Goal: Task Accomplishment & Management: Manage account settings

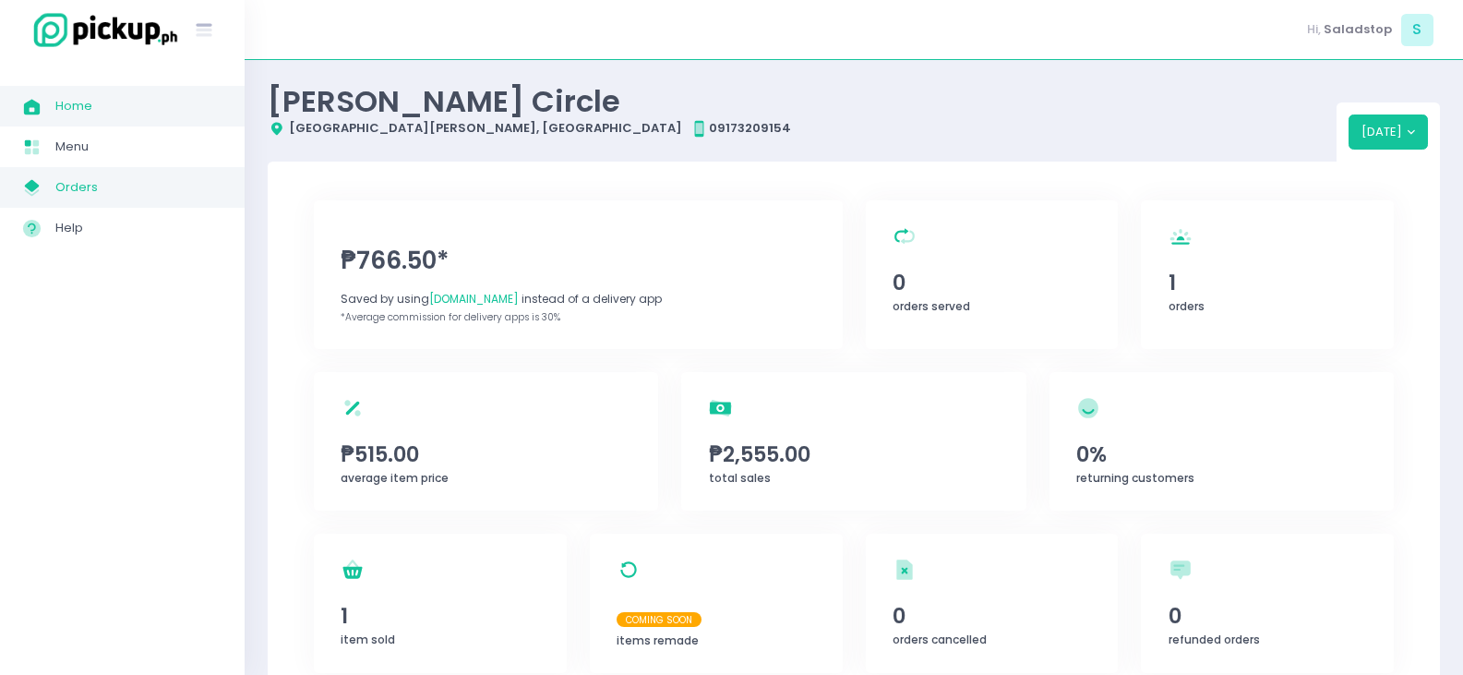
click at [104, 172] on link "My Store Created with Sketch. Orders" at bounding box center [122, 187] width 245 height 41
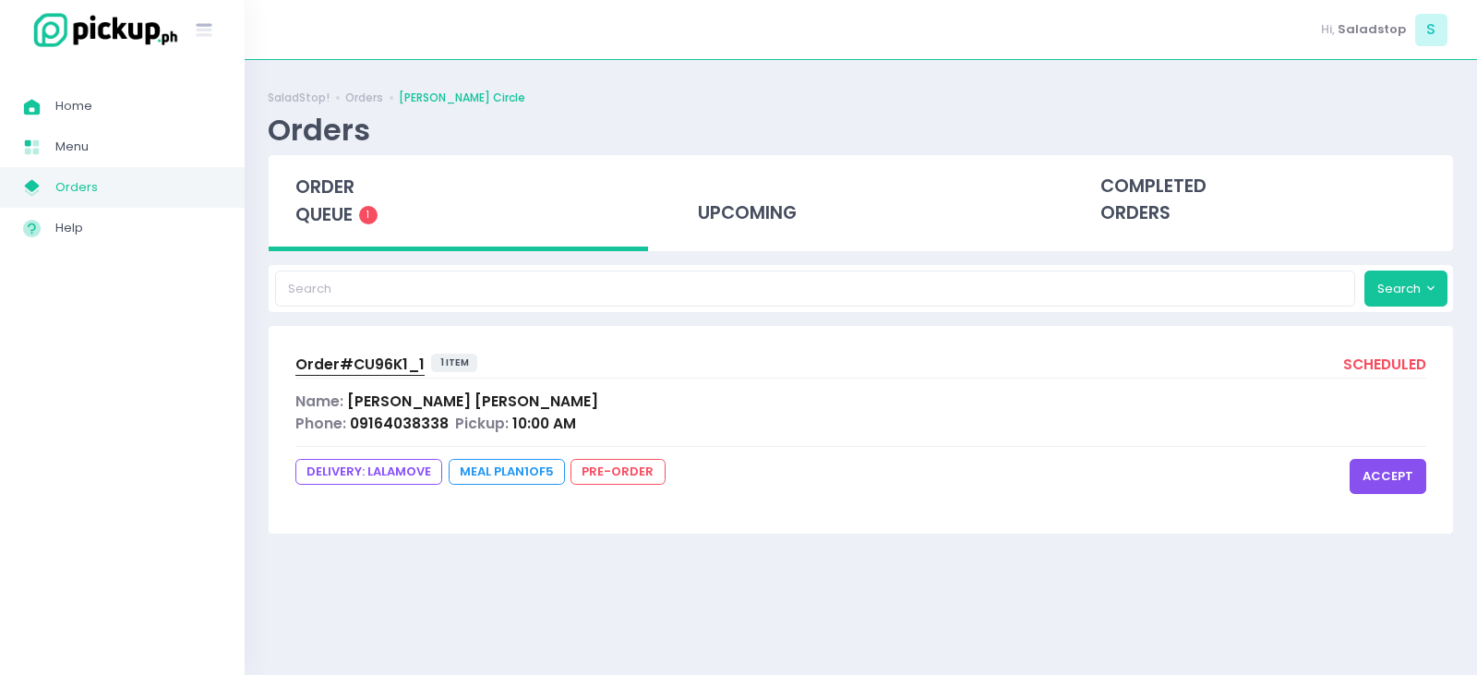
click at [1382, 468] on button "accept" at bounding box center [1388, 476] width 77 height 35
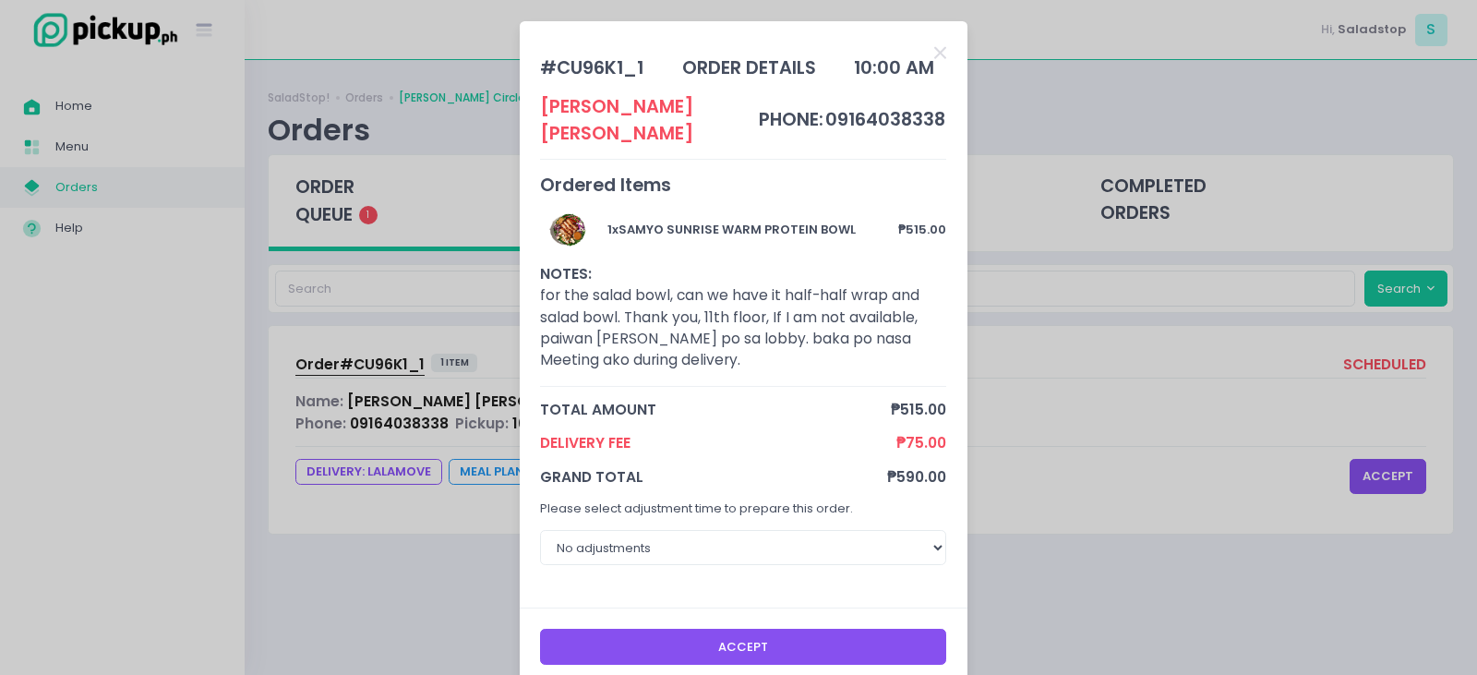
click at [777, 629] on button "Accept" at bounding box center [743, 646] width 406 height 35
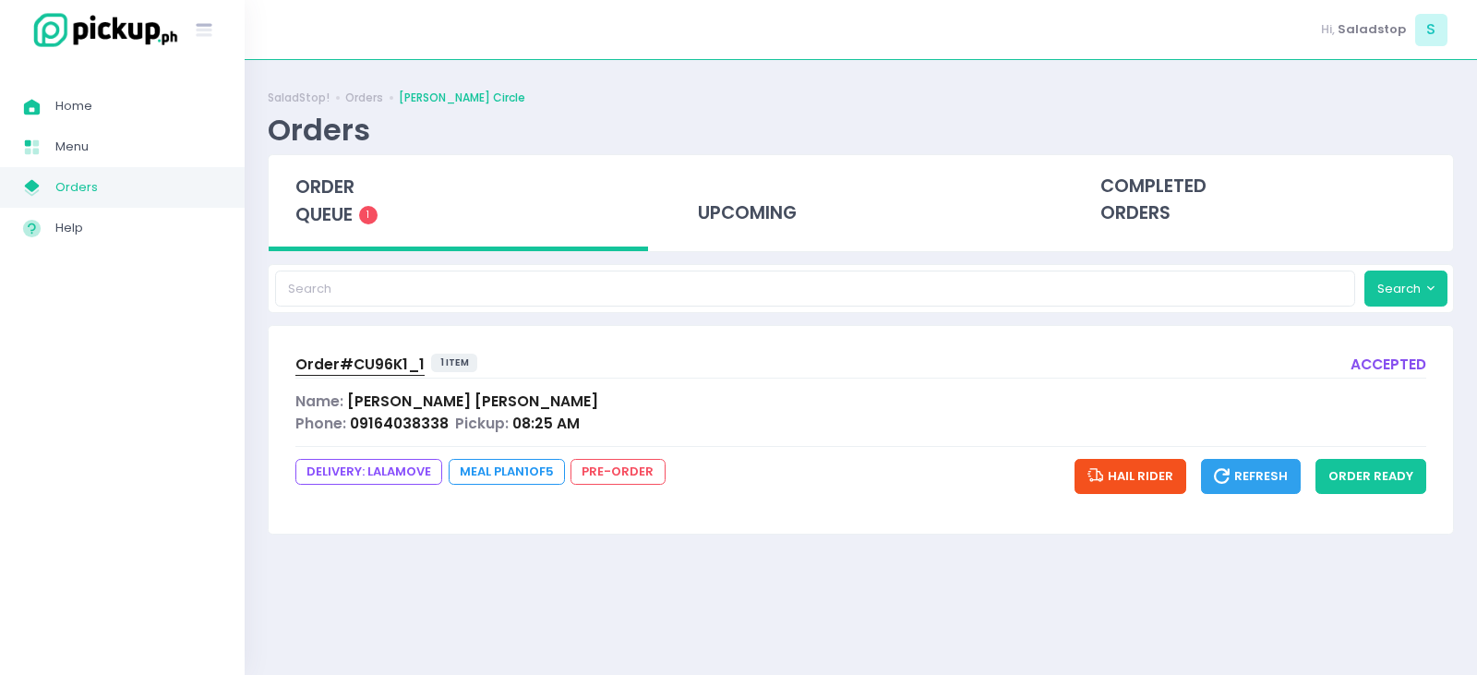
click at [366, 364] on span "Order# CU96K1_1" at bounding box center [359, 363] width 129 height 19
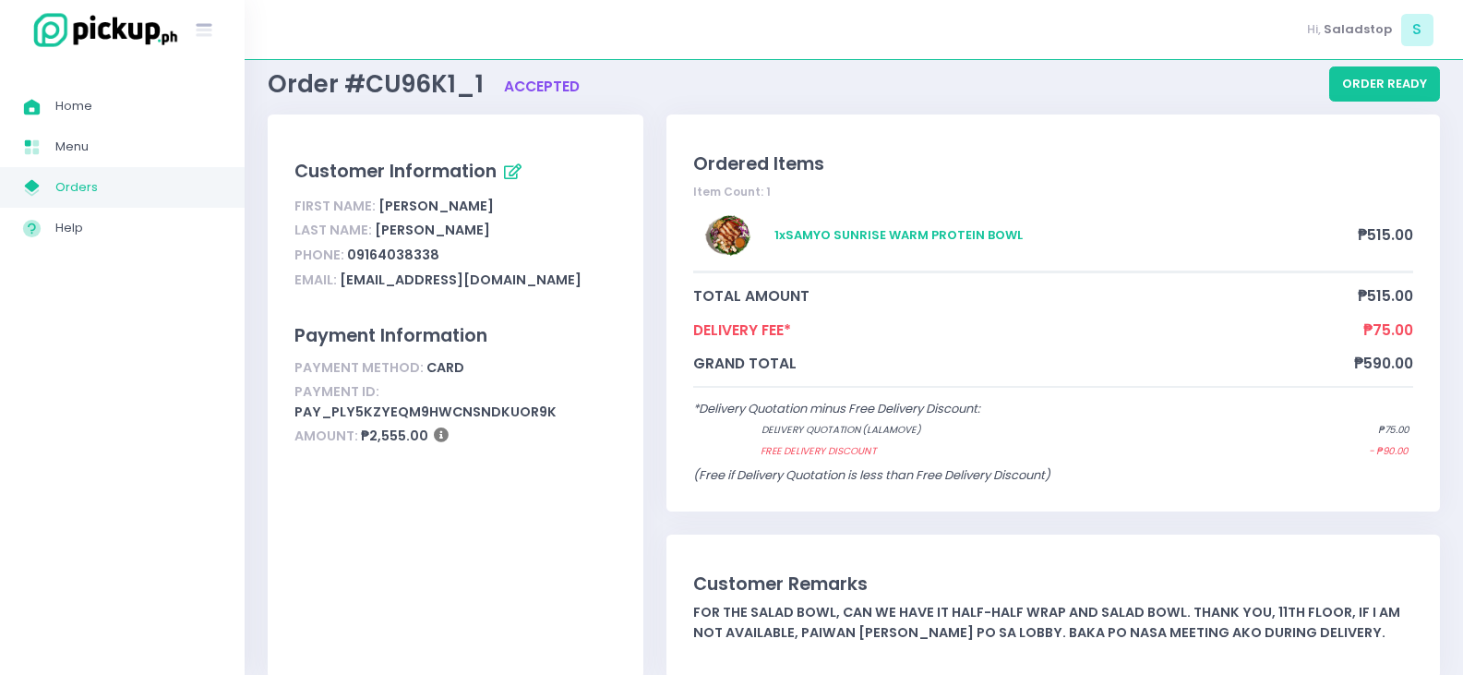
scroll to position [154, 0]
